Goal: Transaction & Acquisition: Subscribe to service/newsletter

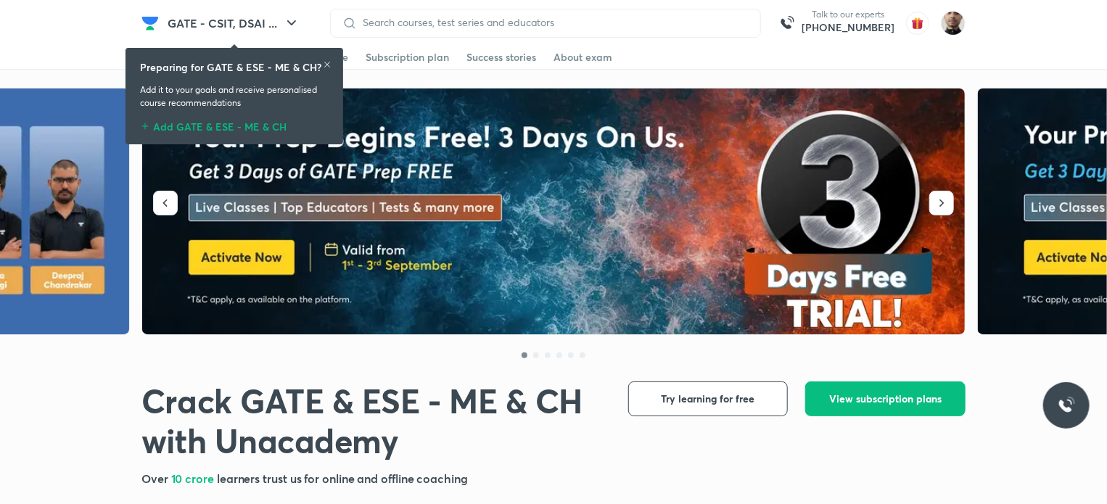
click at [466, 69] on div "Get started Educators Batch Store Subscription plan Success stories About exam" at bounding box center [553, 58] width 1107 height 24
click at [333, 60] on div "Preparing for GATE & ESE - ME & CH? Add it to your goals and receive personalis…" at bounding box center [234, 96] width 206 height 91
click at [328, 63] on icon at bounding box center [327, 64] width 9 height 9
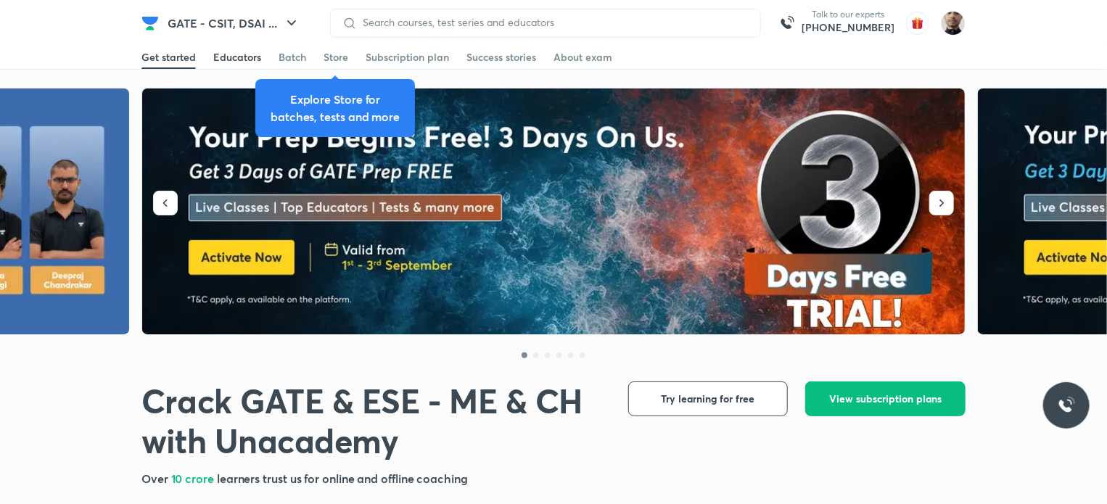
click at [237, 58] on div "Educators" at bounding box center [237, 57] width 48 height 15
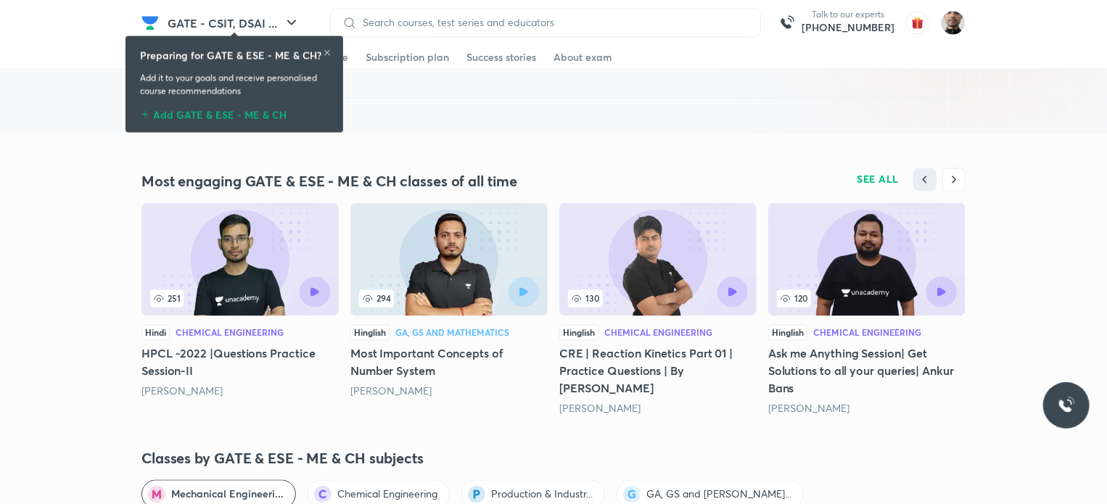
scroll to position [1190, 0]
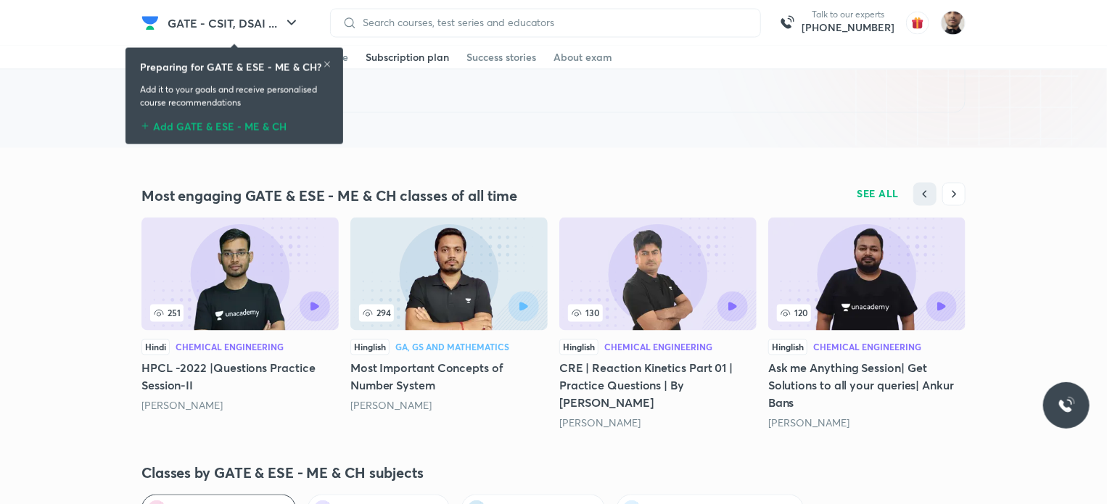
click at [417, 56] on div "Subscription plan" at bounding box center [407, 57] width 83 height 15
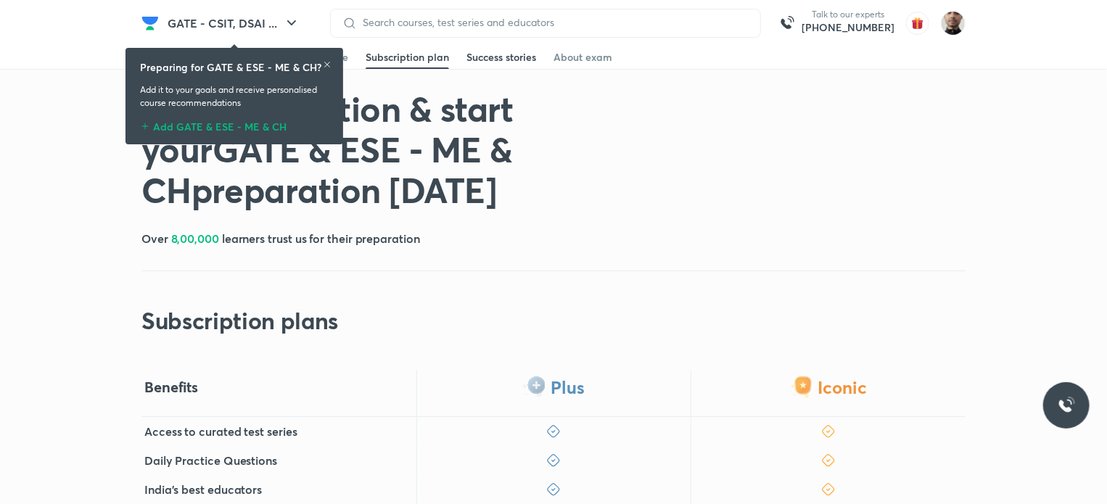
click at [516, 54] on div "Success stories" at bounding box center [502, 57] width 70 height 15
click at [583, 55] on div "About exam" at bounding box center [583, 57] width 59 height 15
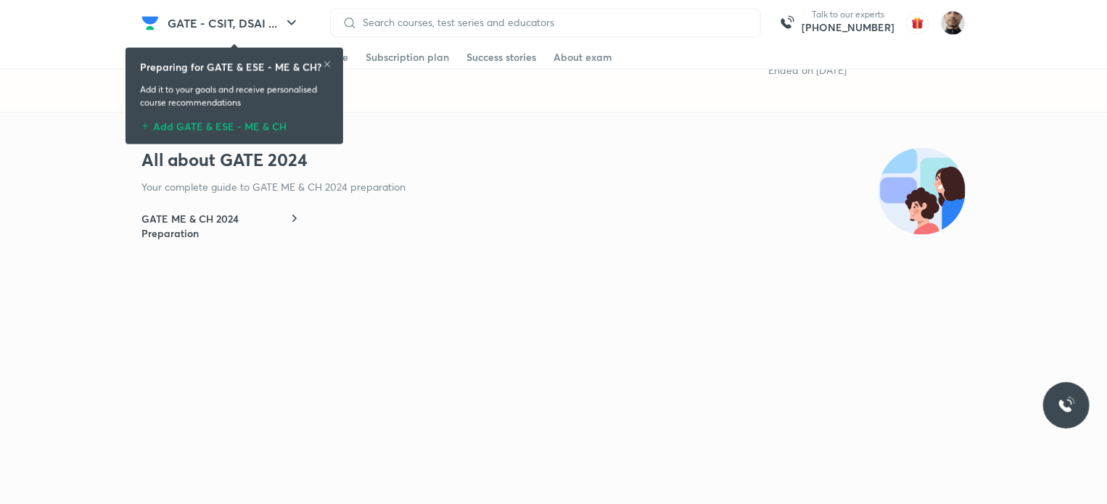
scroll to position [5, 0]
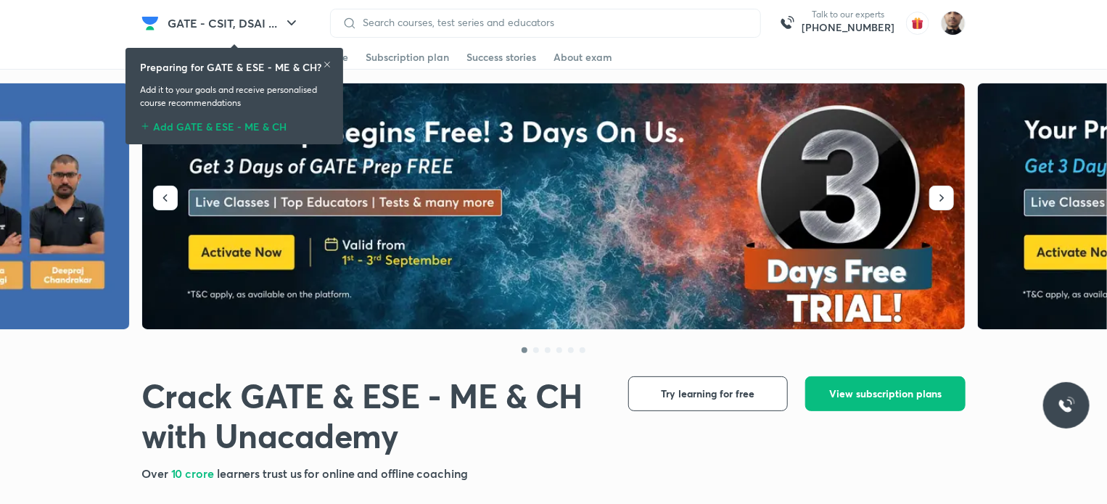
click at [324, 61] on icon at bounding box center [327, 64] width 9 height 9
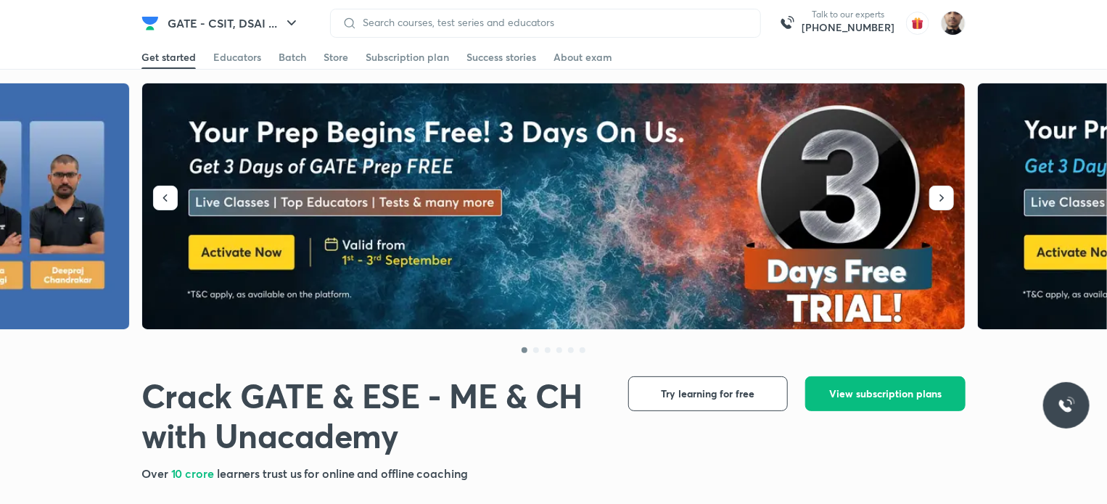
click at [451, 173] on img at bounding box center [554, 206] width 824 height 247
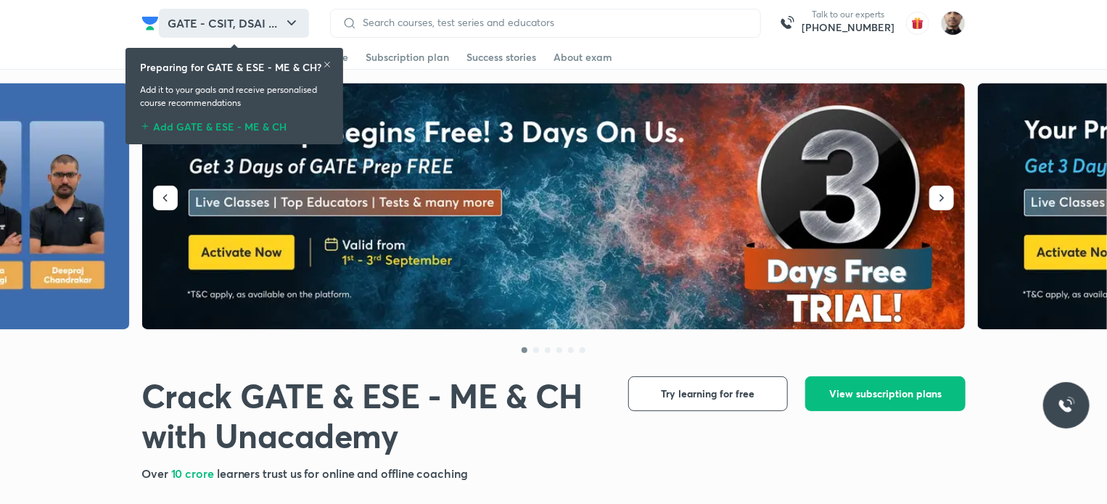
click at [294, 23] on icon "button" at bounding box center [291, 22] width 9 height 5
click at [952, 25] on img at bounding box center [953, 23] width 25 height 25
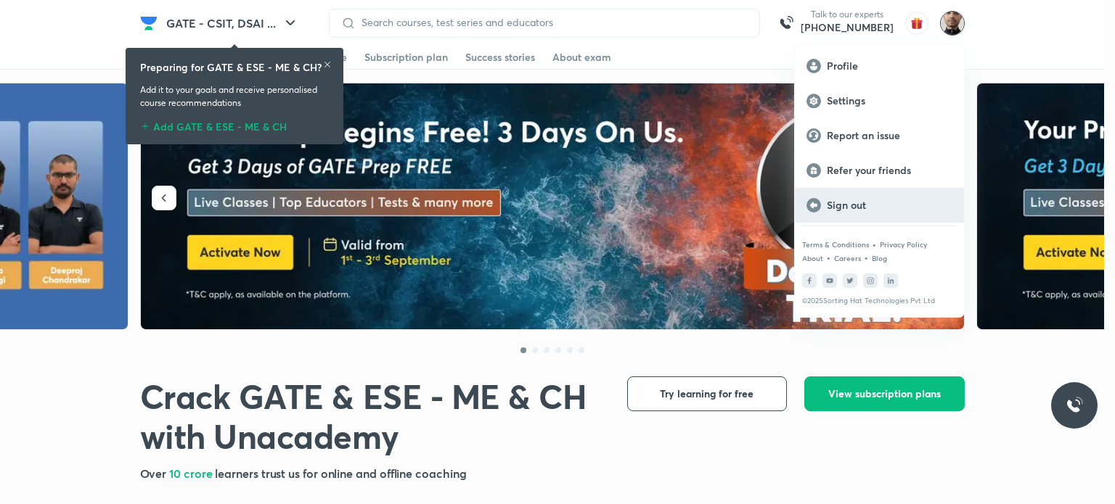
click at [883, 212] on div "Sign out" at bounding box center [879, 205] width 169 height 35
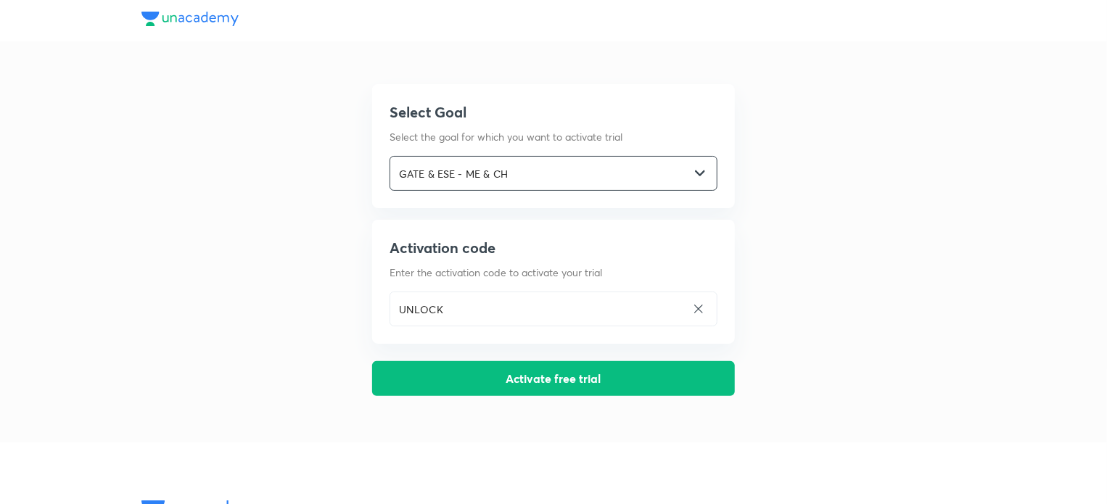
click at [710, 163] on div "GATE & ESE - ME & CH ​" at bounding box center [554, 173] width 328 height 35
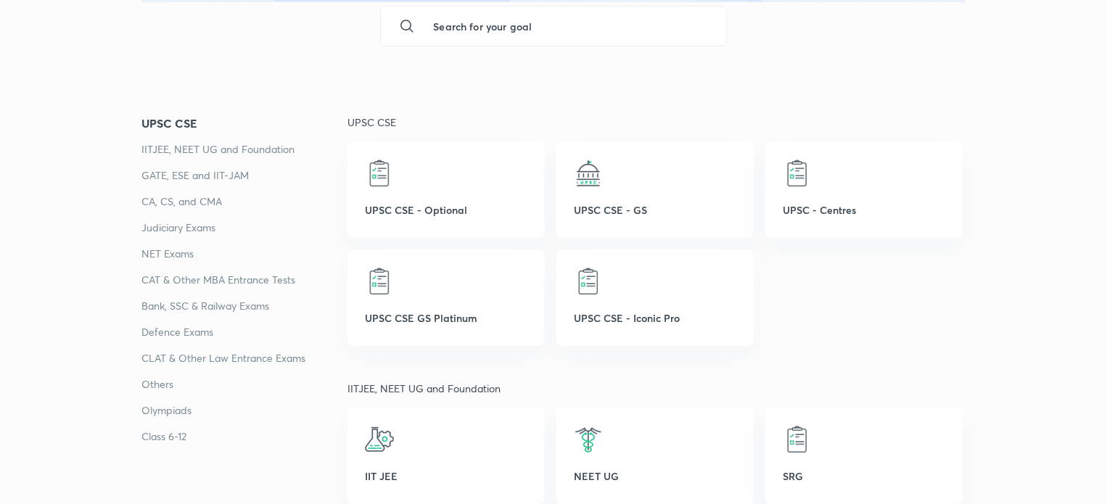
scroll to position [190, 0]
click at [196, 173] on p "GATE, ESE and IIT-JAM" at bounding box center [245, 172] width 206 height 17
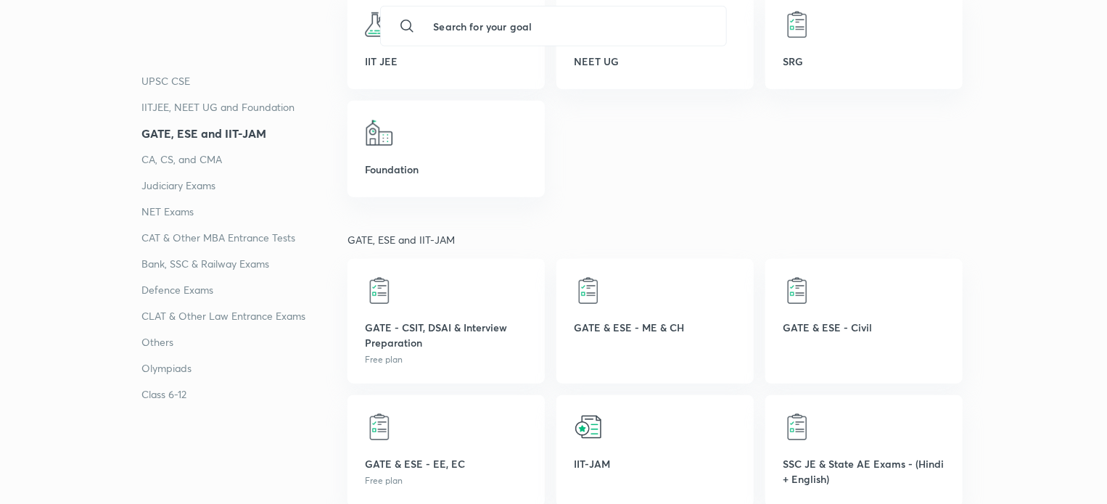
scroll to position [610, 0]
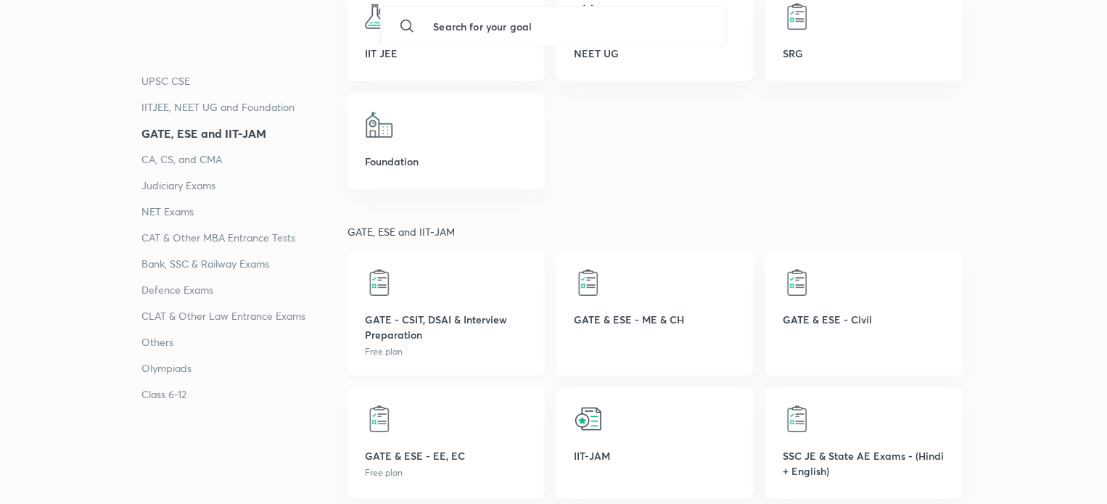
click at [458, 321] on p "GATE - CSIT, DSAI & Interview Preparation" at bounding box center [446, 327] width 163 height 30
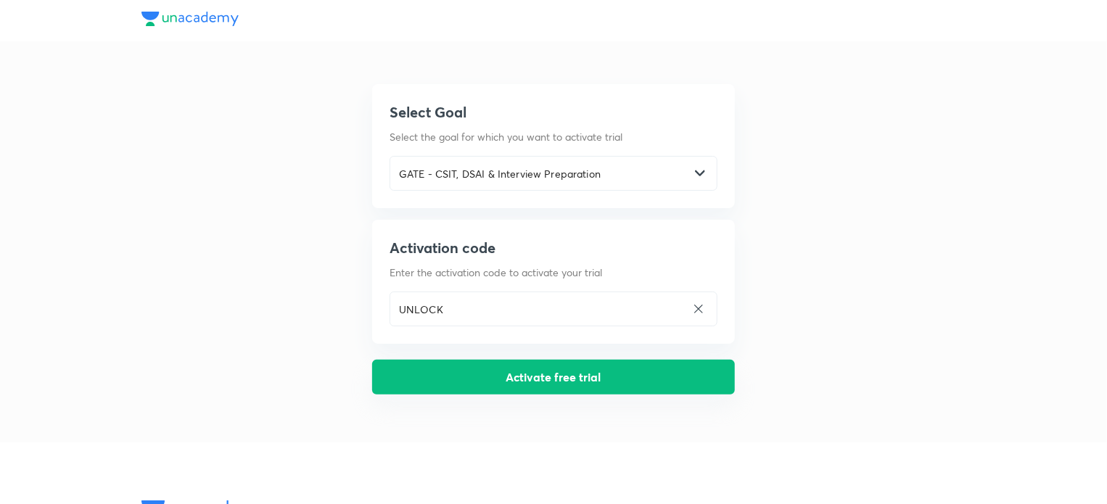
click at [589, 379] on button "Activate free trial" at bounding box center [553, 377] width 363 height 35
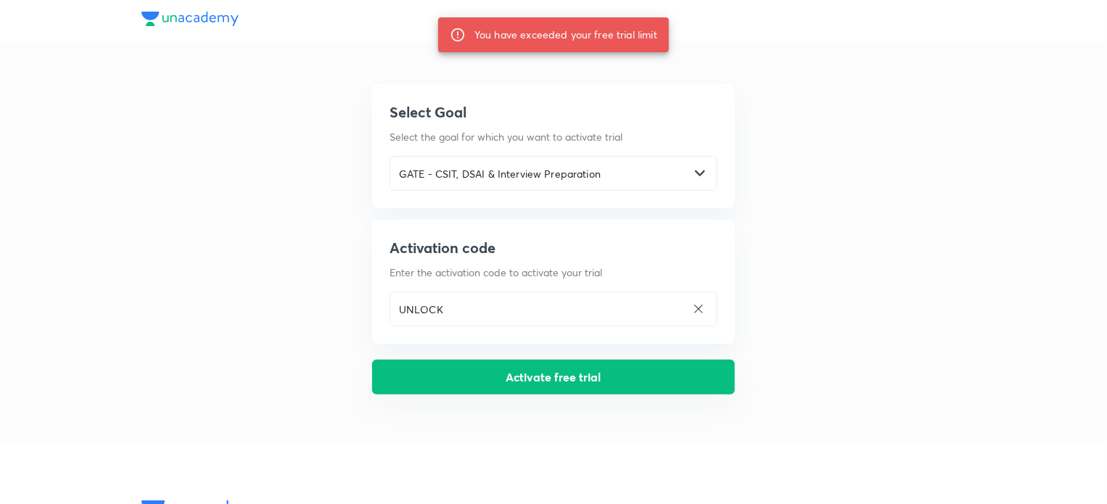
click at [589, 379] on button "Activate free trial" at bounding box center [553, 377] width 363 height 35
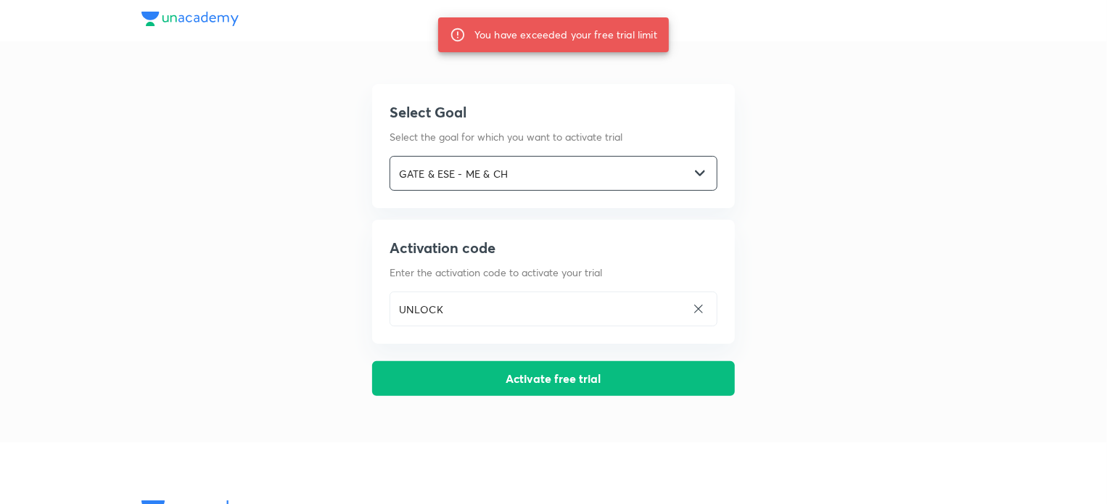
click at [695, 181] on div "GATE & ESE - ME & CH ​" at bounding box center [554, 173] width 328 height 35
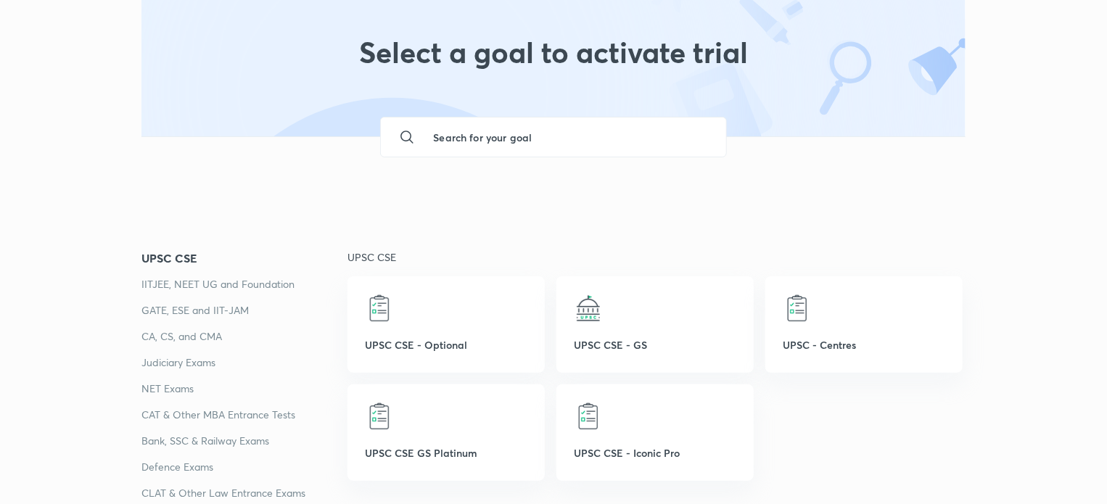
scroll to position [19, 0]
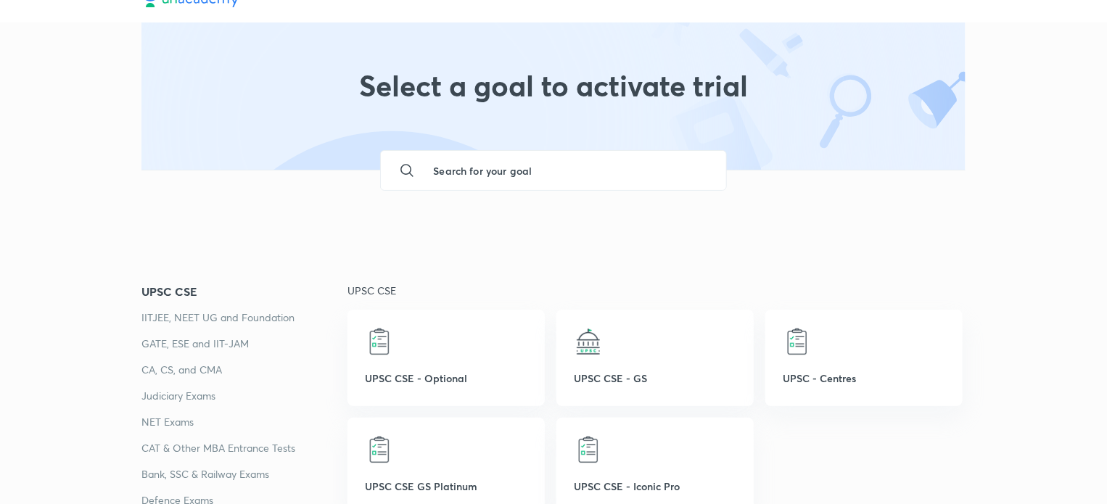
click at [226, 343] on p "GATE, ESE and IIT-JAM" at bounding box center [245, 343] width 206 height 17
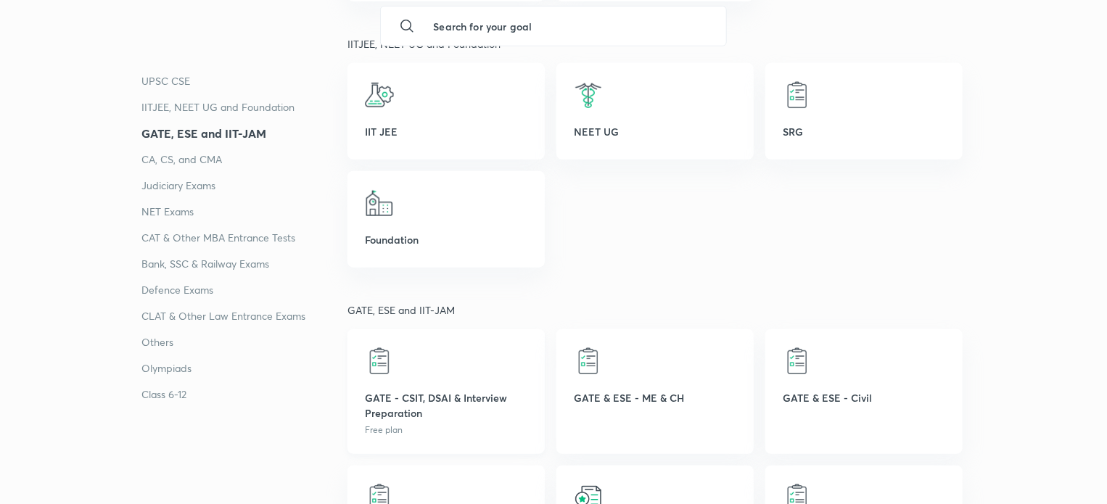
scroll to position [533, 0]
click at [446, 406] on p "GATE - CSIT, DSAI & Interview Preparation" at bounding box center [446, 405] width 163 height 30
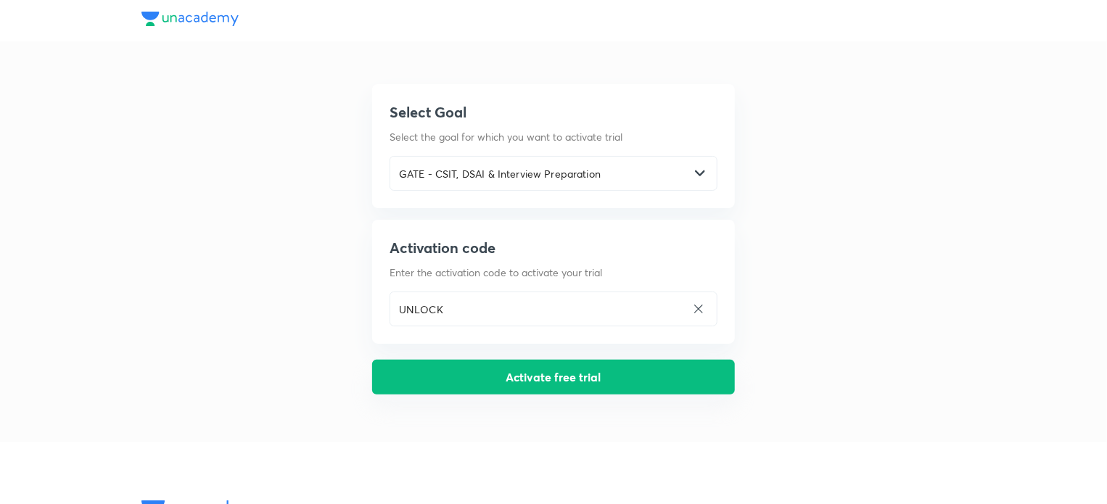
click at [523, 382] on button "Activate free trial" at bounding box center [553, 377] width 363 height 35
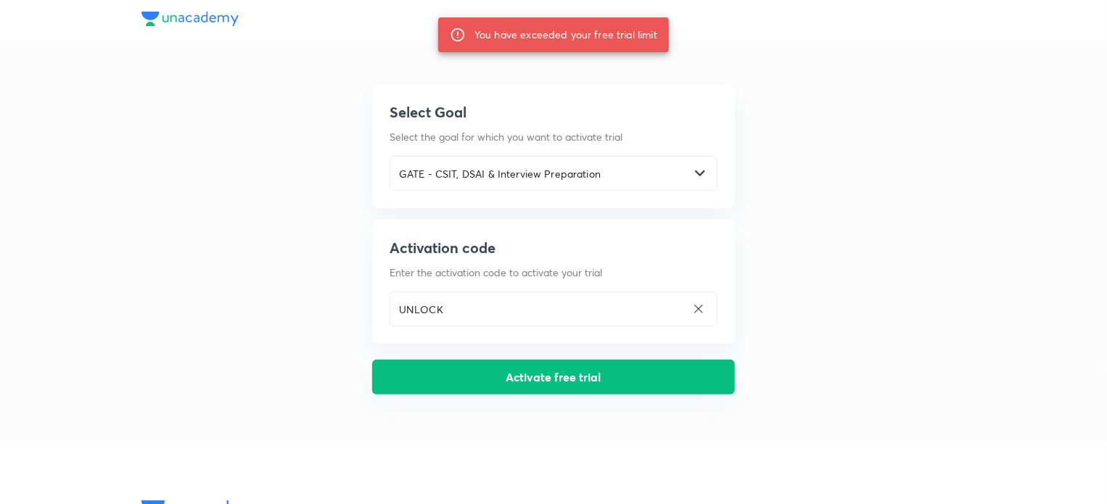
click at [523, 382] on button "Activate free trial" at bounding box center [553, 377] width 363 height 35
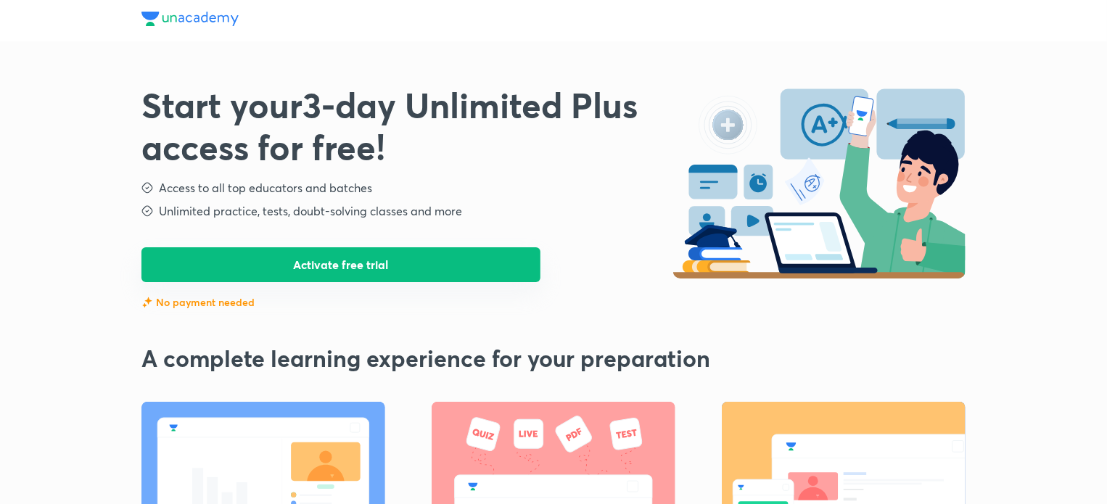
click at [403, 266] on button "Activate free trial" at bounding box center [341, 264] width 399 height 35
